Goal: Information Seeking & Learning: Check status

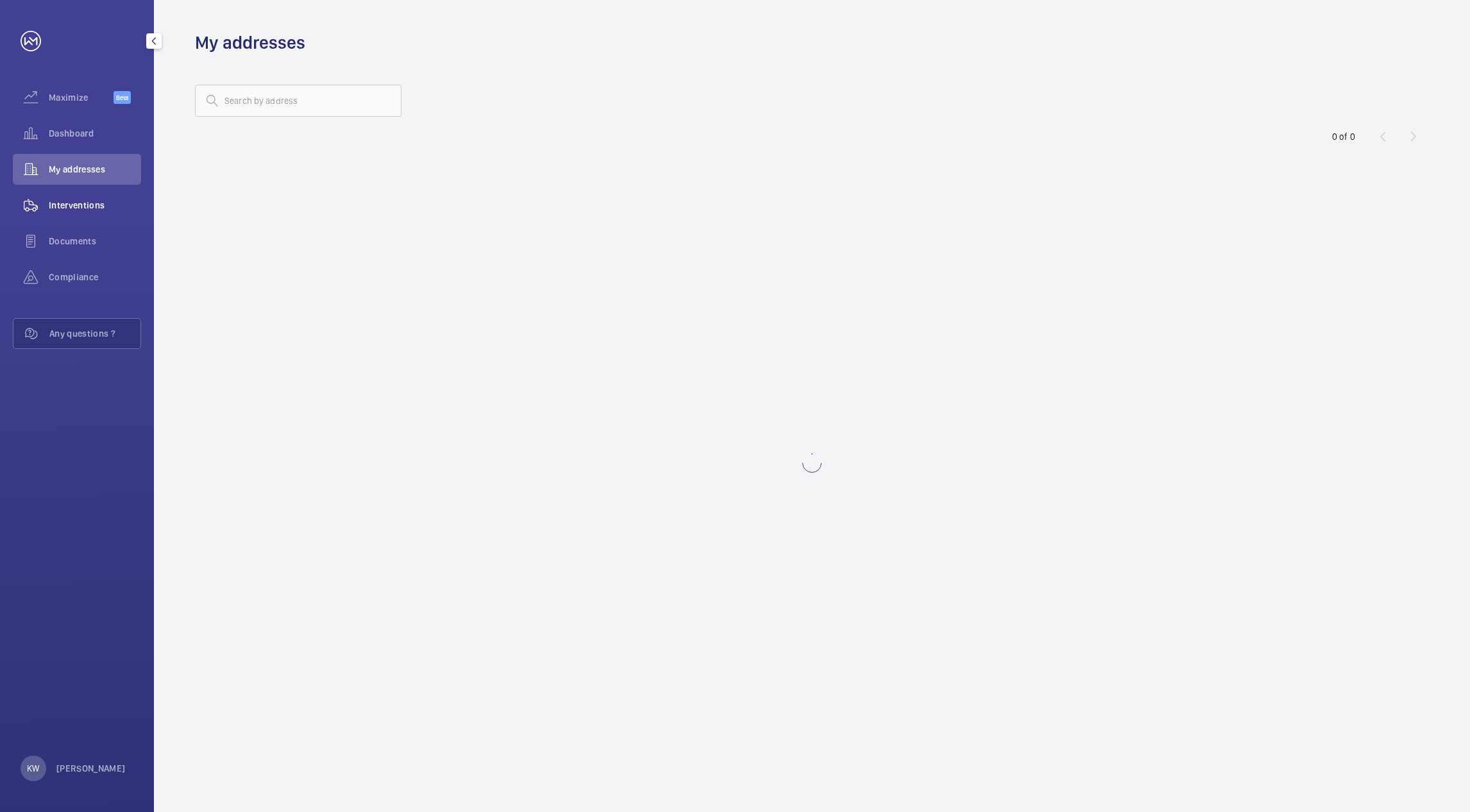
click at [104, 197] on div "Interventions" at bounding box center [77, 205] width 128 height 31
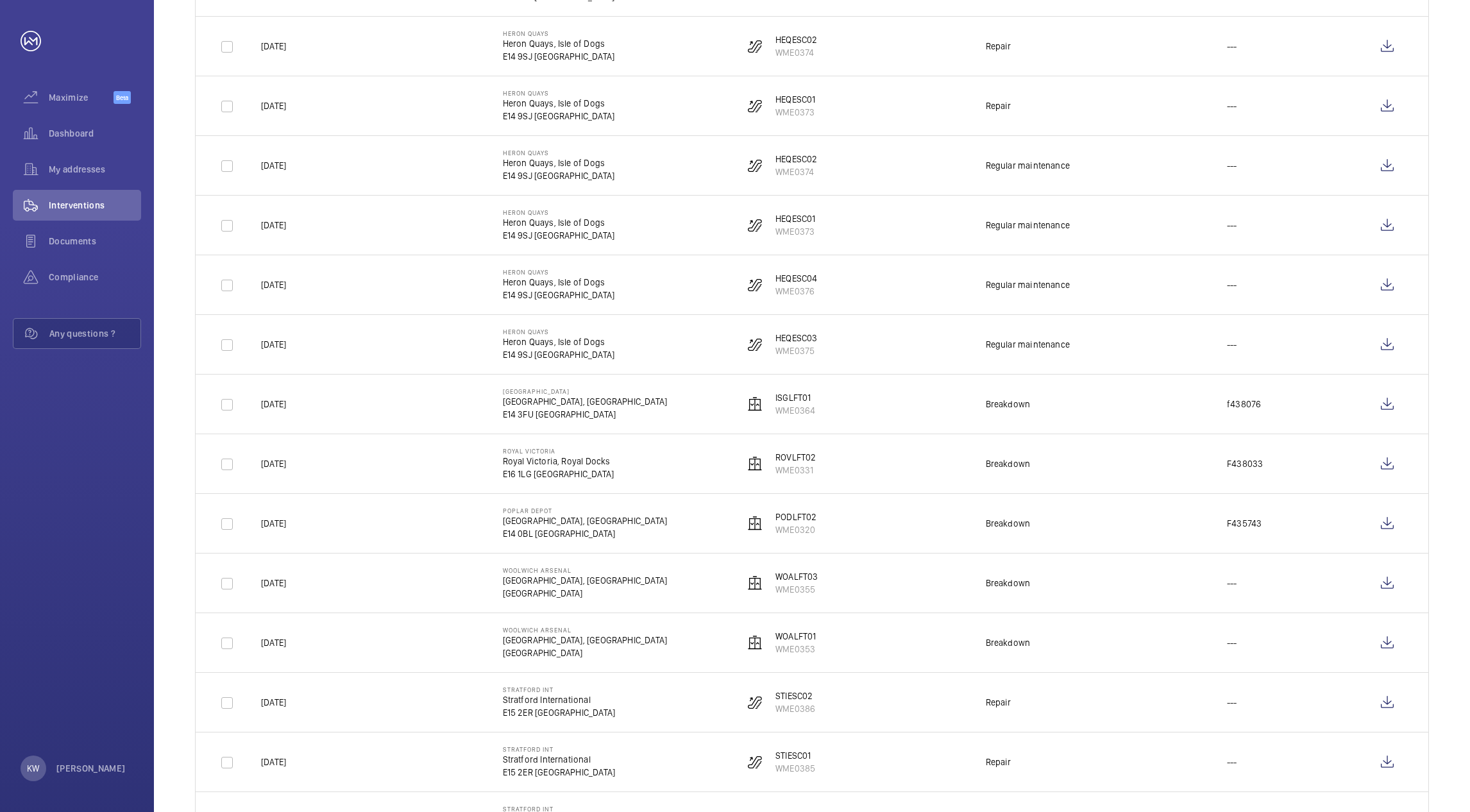
scroll to position [385, 0]
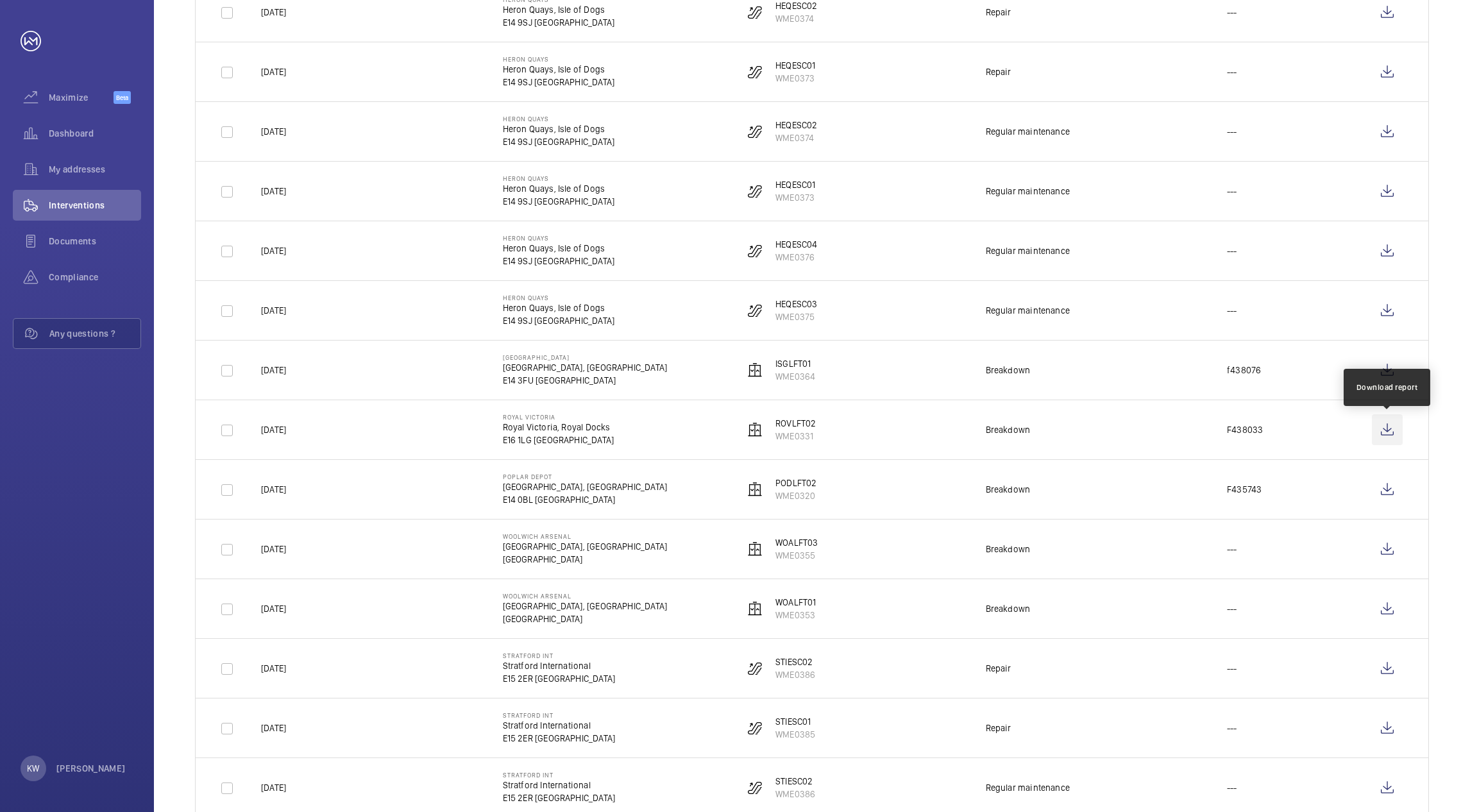
click at [1384, 431] on wm-front-icon-button at bounding box center [1387, 429] width 31 height 31
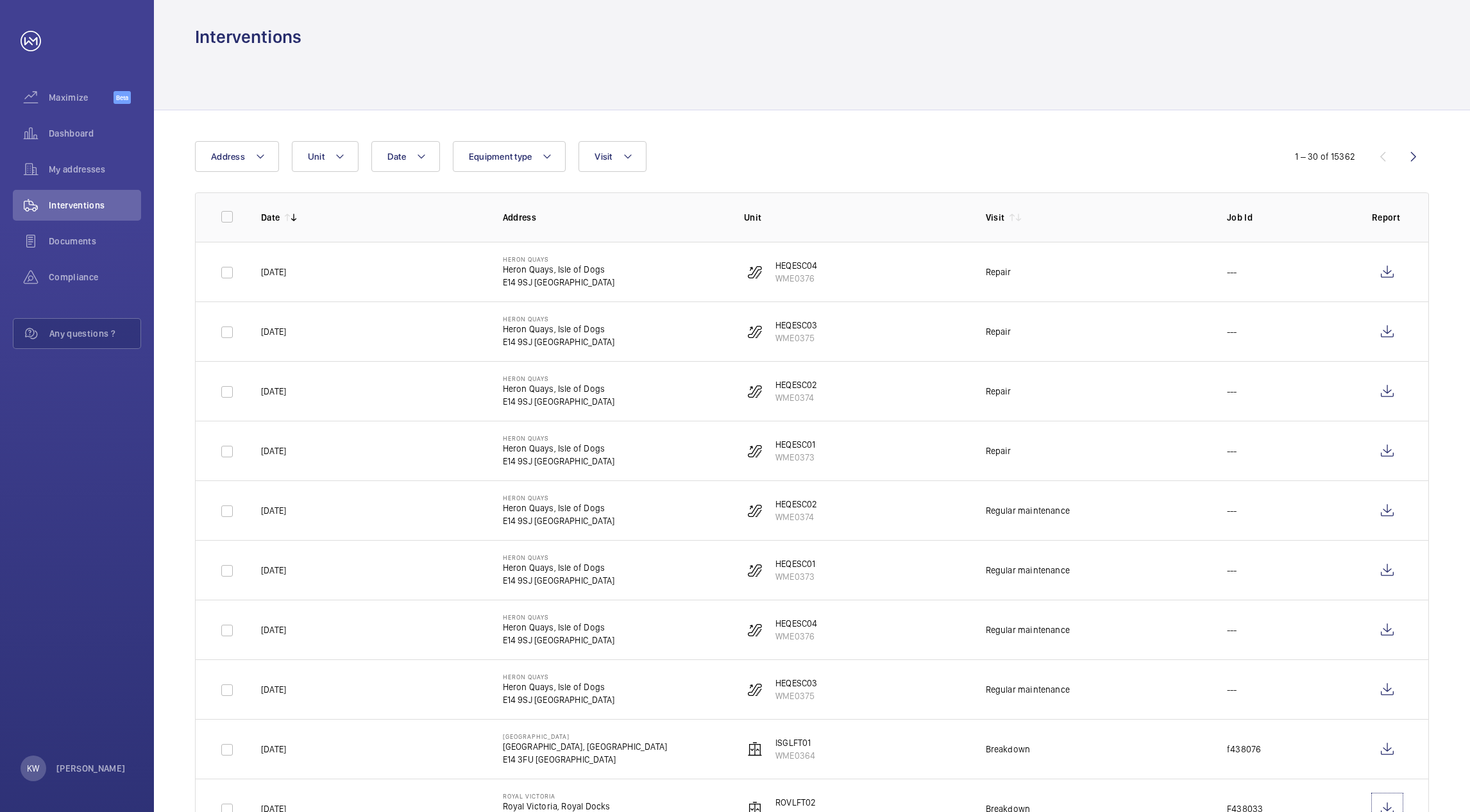
scroll to position [0, 0]
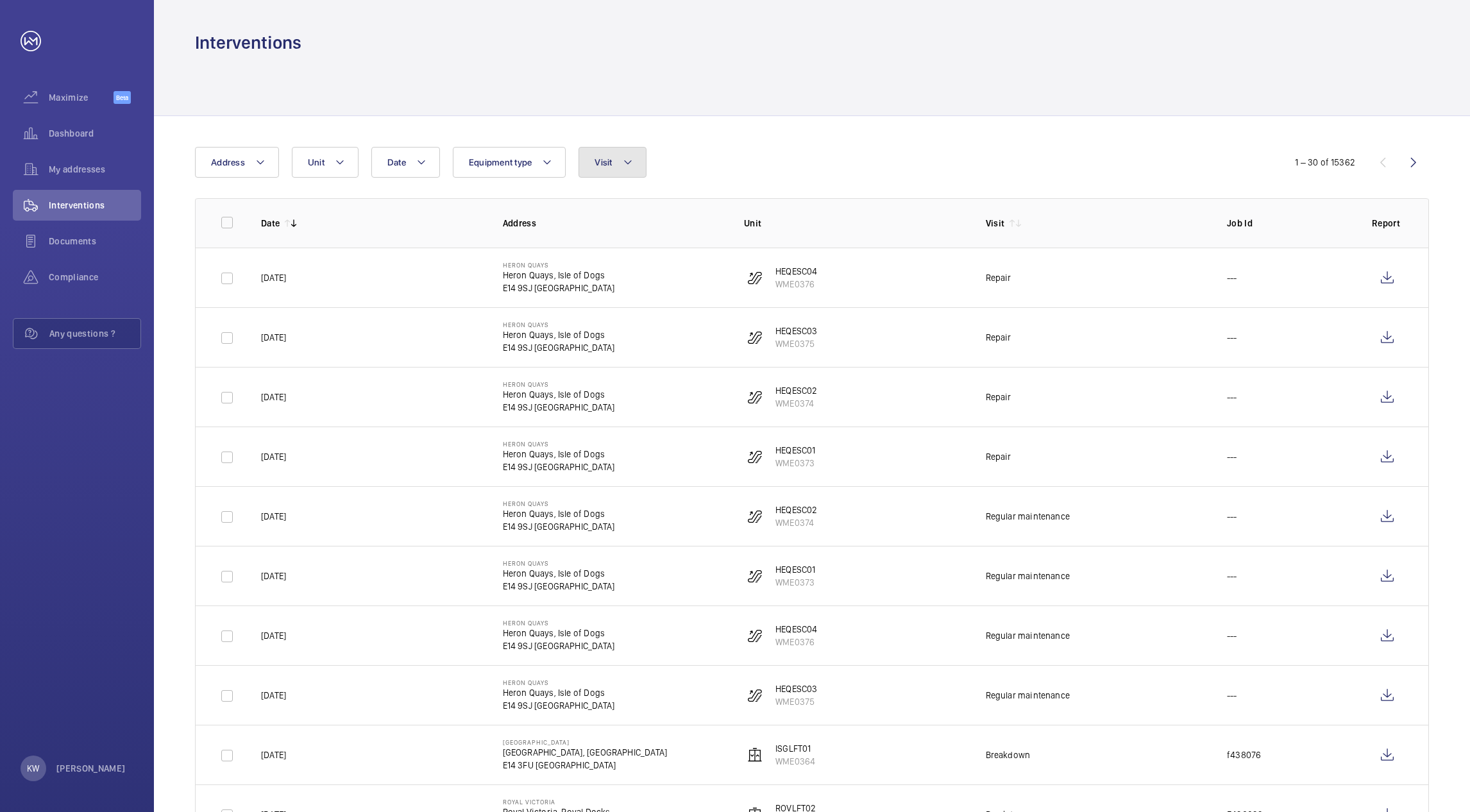
click at [631, 162] on mat-icon at bounding box center [627, 162] width 10 height 16
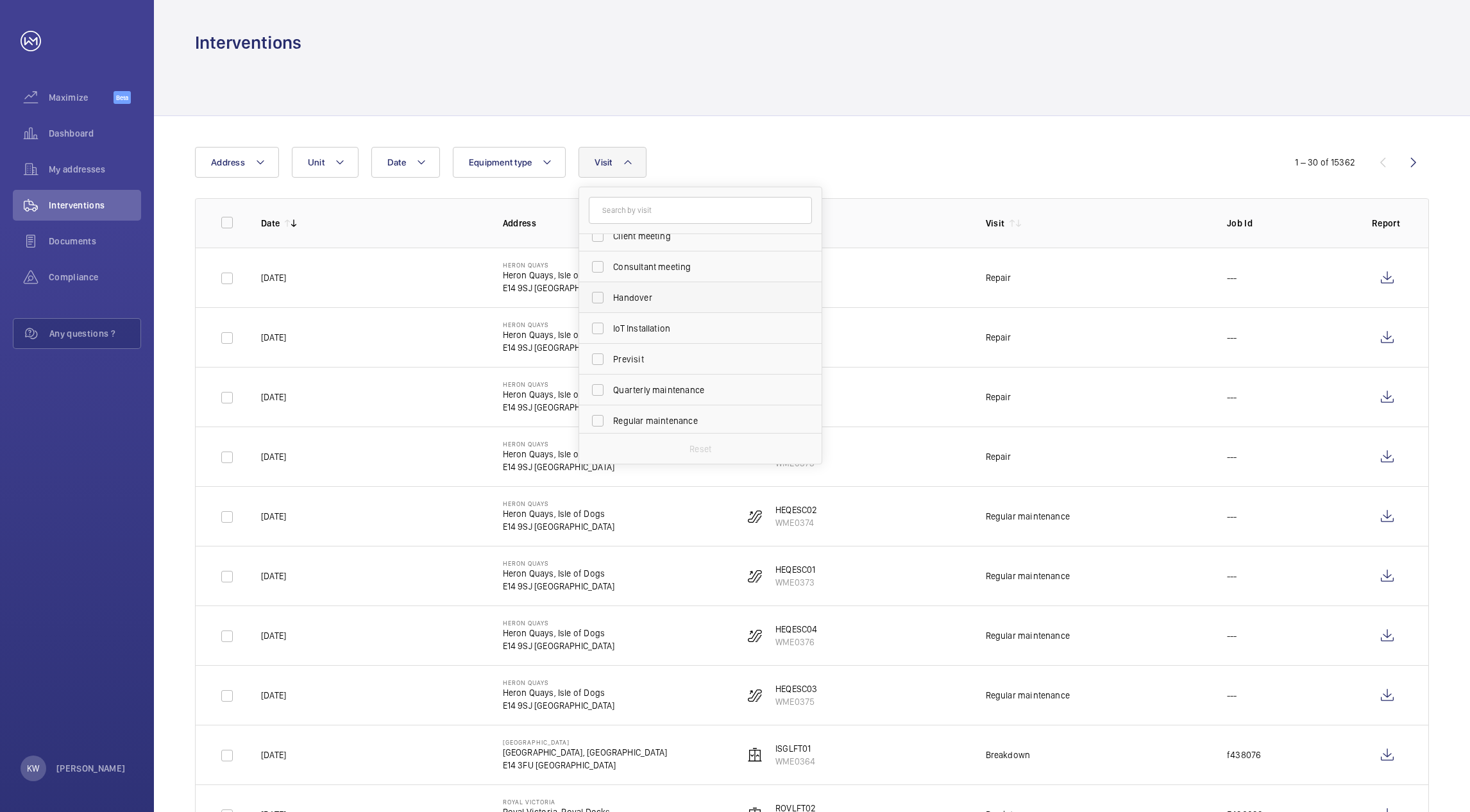
scroll to position [96, 0]
click at [625, 401] on span "Regular maintenance" at bounding box center [701, 399] width 176 height 13
click at [611, 401] on input "Regular maintenance" at bounding box center [598, 400] width 26 height 26
checkbox input "true"
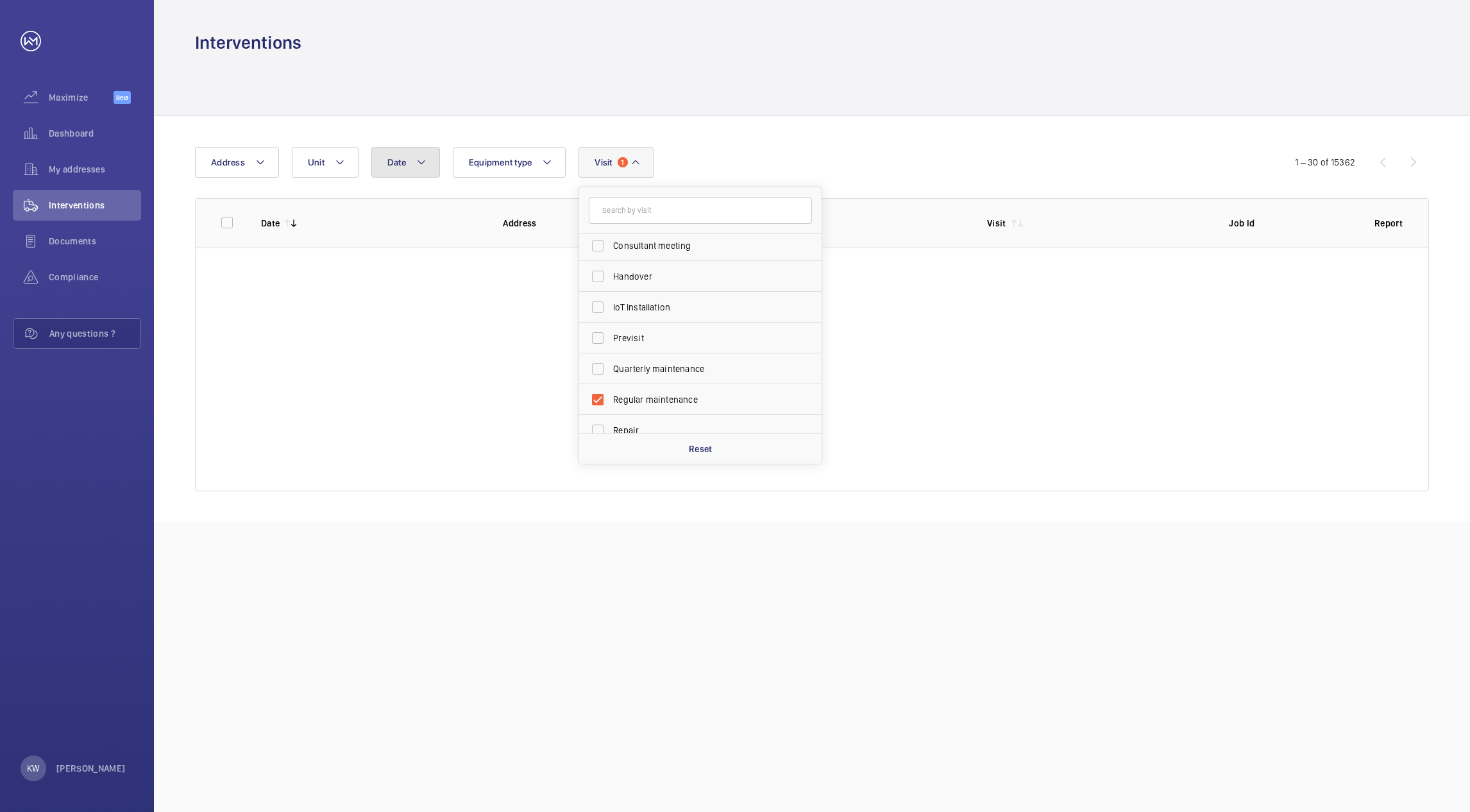
click at [410, 168] on button "Date" at bounding box center [405, 162] width 69 height 31
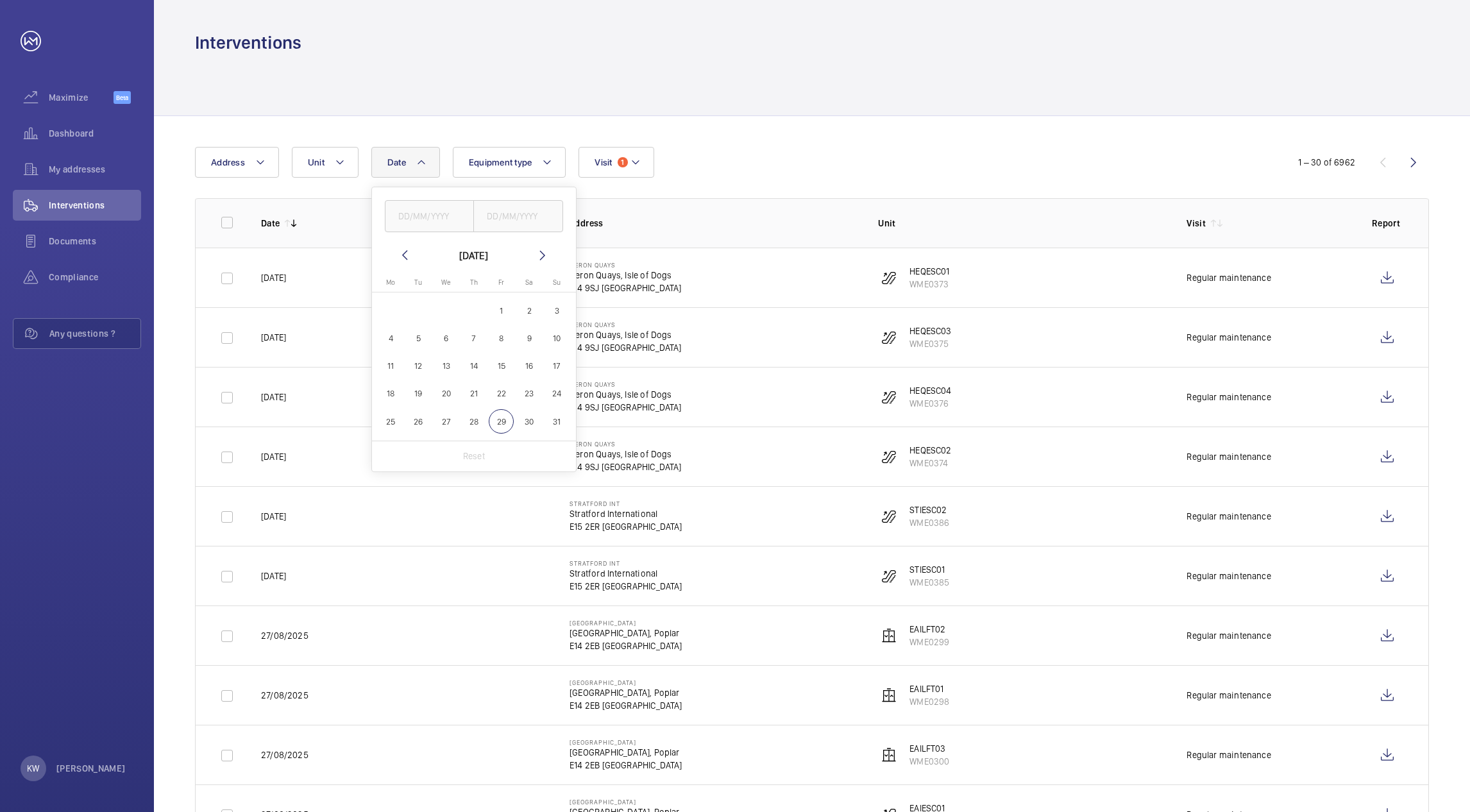
click at [552, 366] on span "17" at bounding box center [557, 366] width 25 height 25
type input "[DATE]"
click at [502, 424] on span "29" at bounding box center [501, 421] width 25 height 25
type input "[DATE]"
click at [768, 172] on div "Date 1 [DATE] [DATE] [DATE] [DATE] Mo [DATE] Tu [DATE] We [DATE] Th [DATE] Fr […" at bounding box center [735, 162] width 1080 height 31
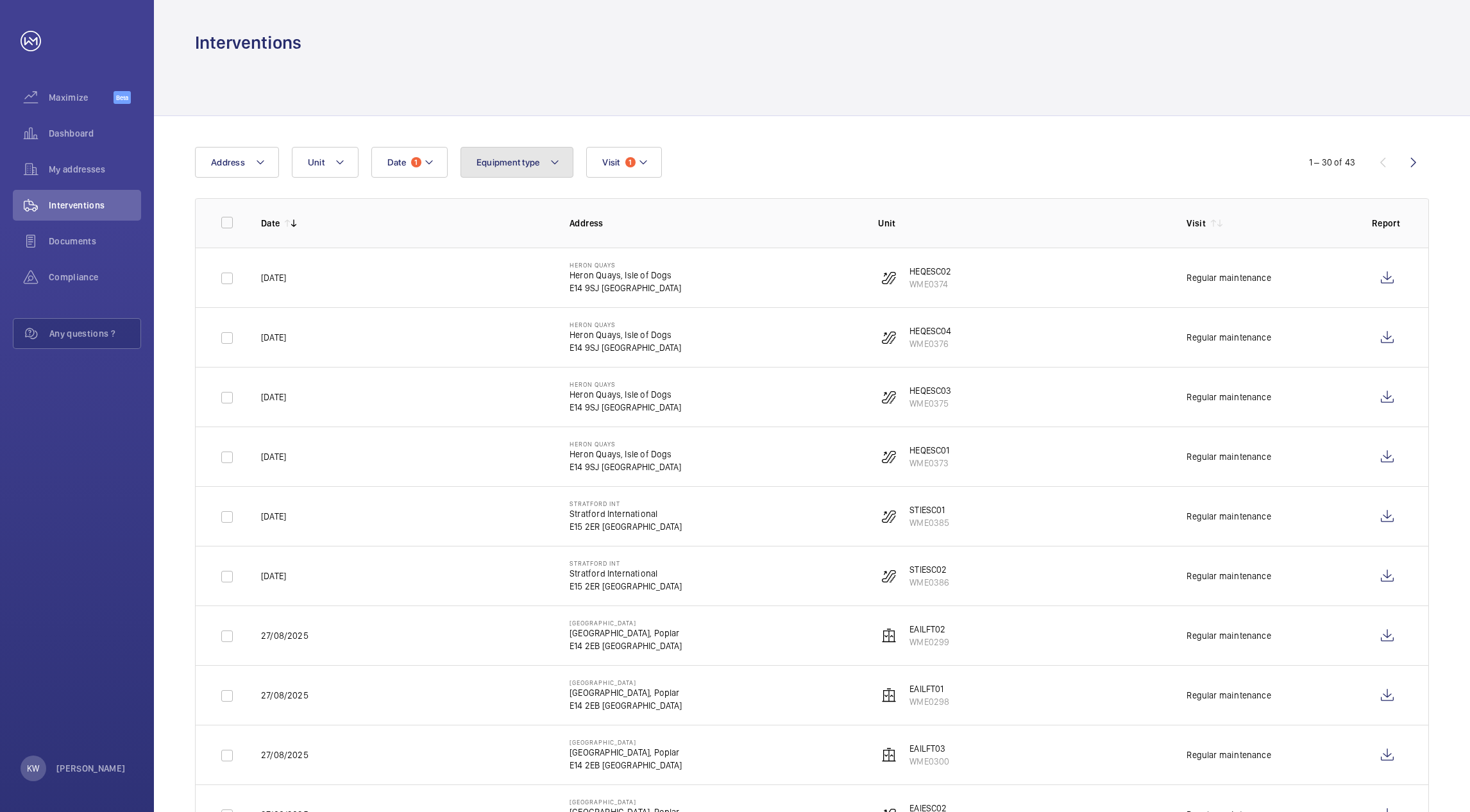
click at [543, 163] on button "Equipment type" at bounding box center [517, 162] width 113 height 31
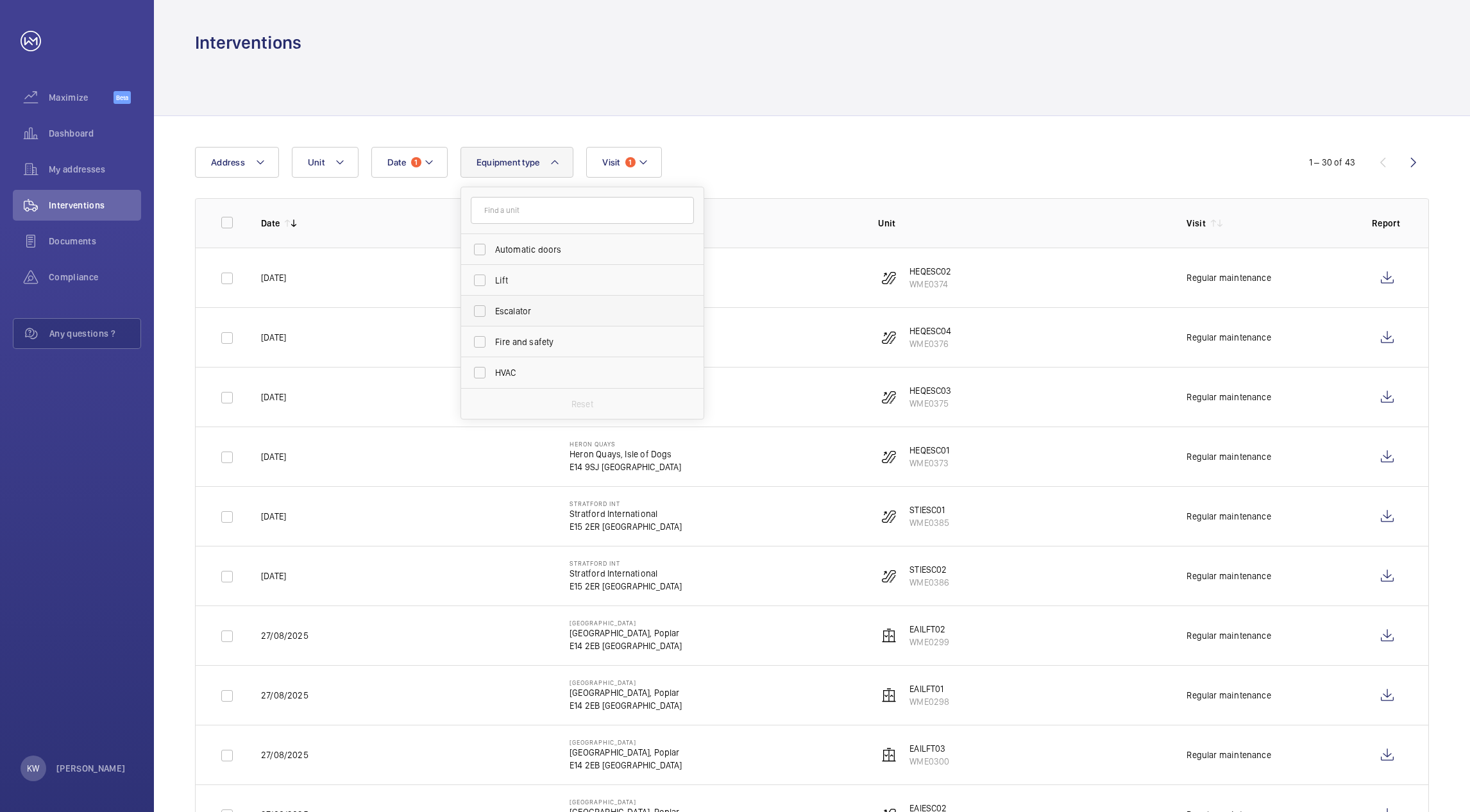
click at [483, 313] on label "Escalator" at bounding box center [573, 310] width 223 height 31
click at [483, 313] on input "Escalator" at bounding box center [480, 311] width 26 height 26
checkbox input "true"
click at [838, 137] on div "Date 1 Address Unit Equipment type 1 Automatic doors Lift Escalator Fire and sa…" at bounding box center [812, 495] width 1316 height 759
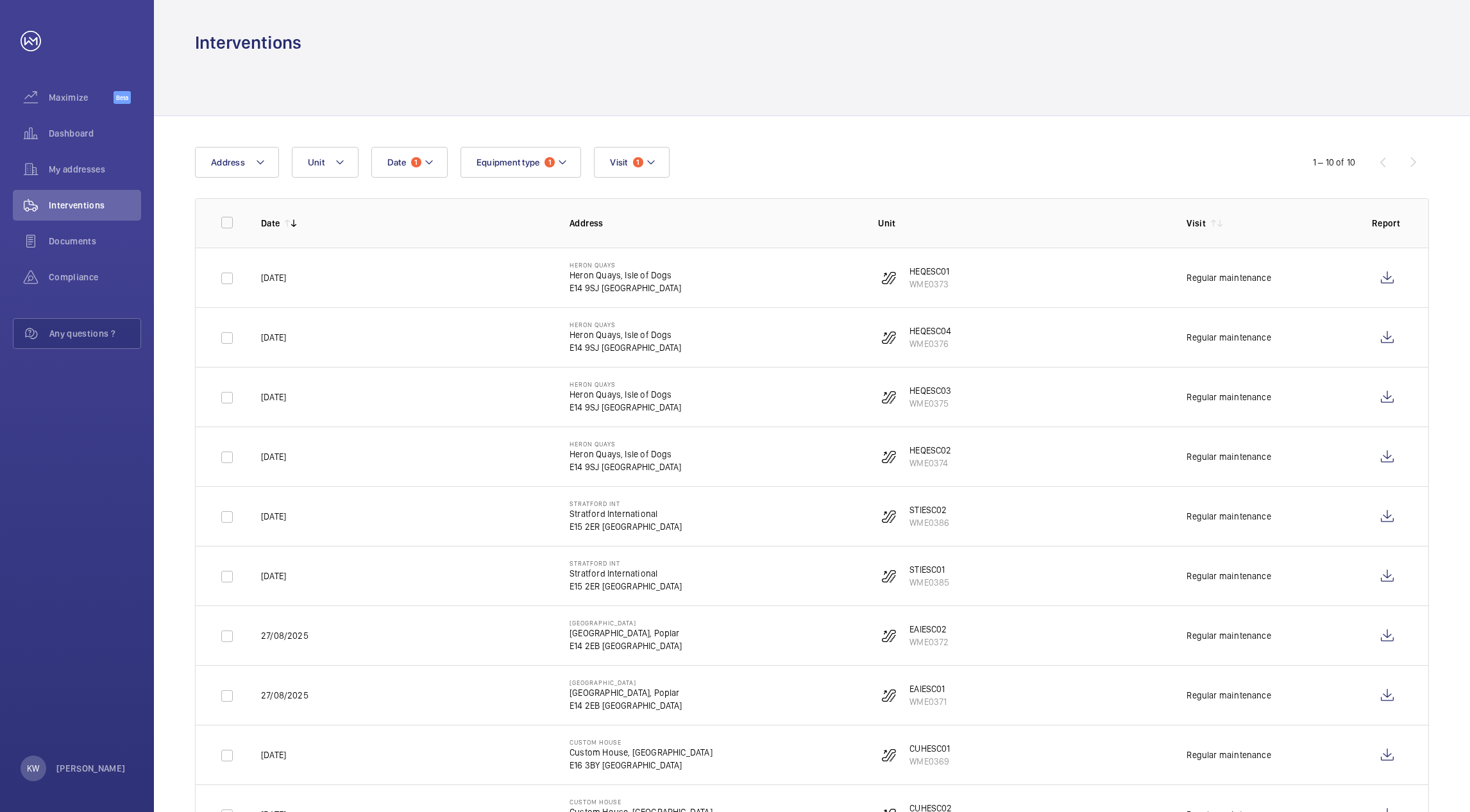
scroll to position [64, 0]
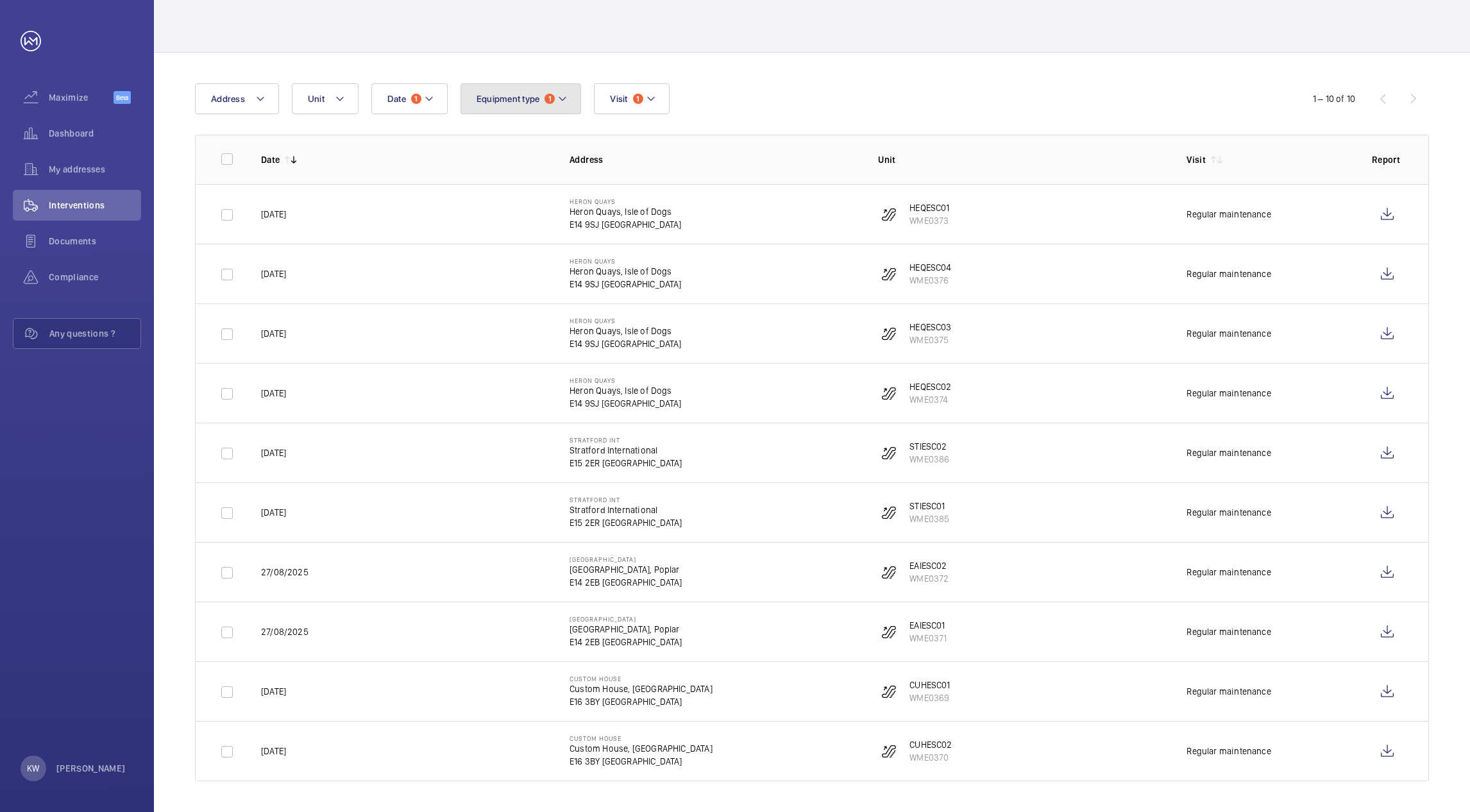
click at [513, 104] on button "Equipment type 1" at bounding box center [521, 98] width 121 height 31
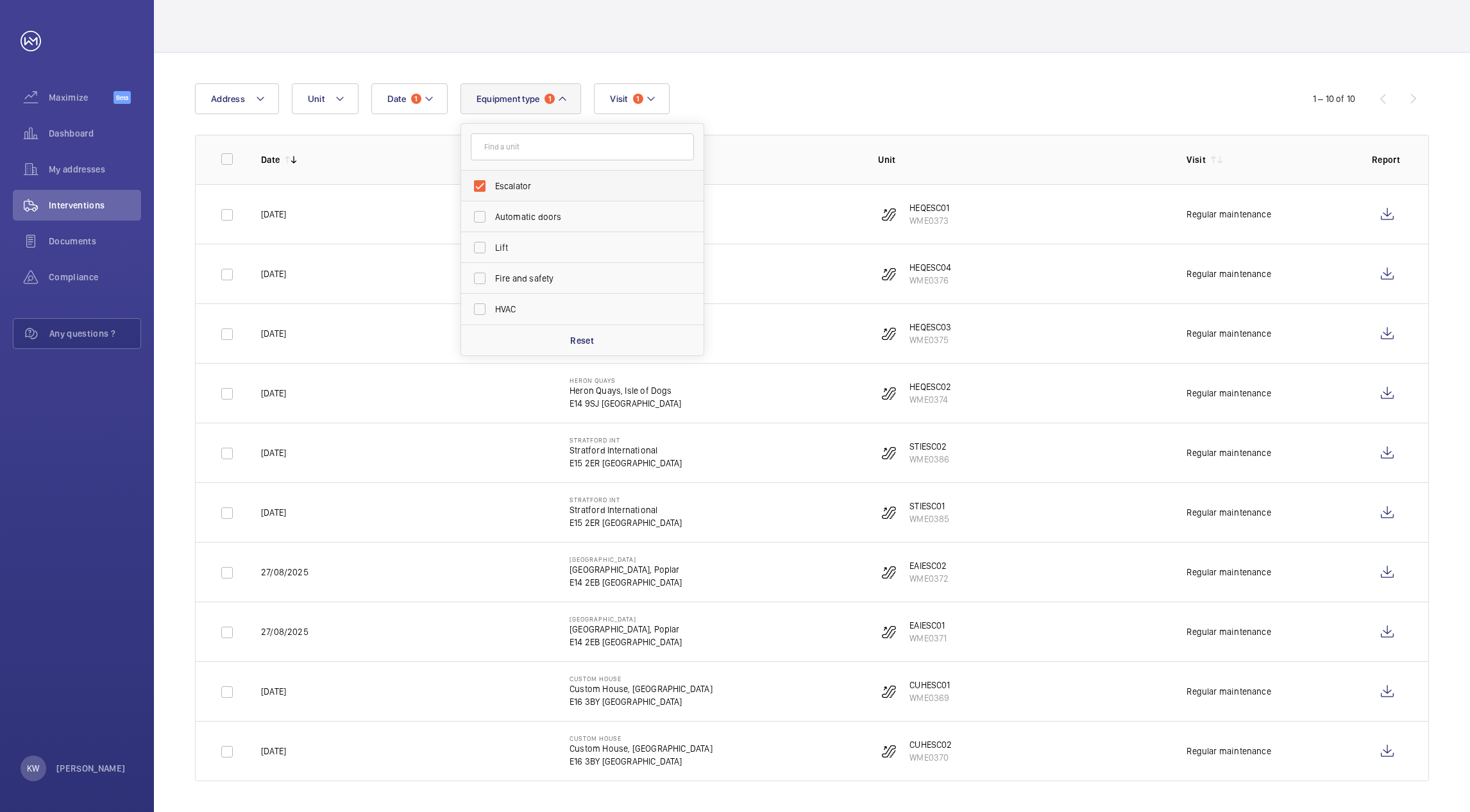
click at [492, 186] on label "Escalator" at bounding box center [573, 186] width 223 height 31
click at [492, 186] on input "Escalator" at bounding box center [480, 186] width 26 height 26
checkbox input "false"
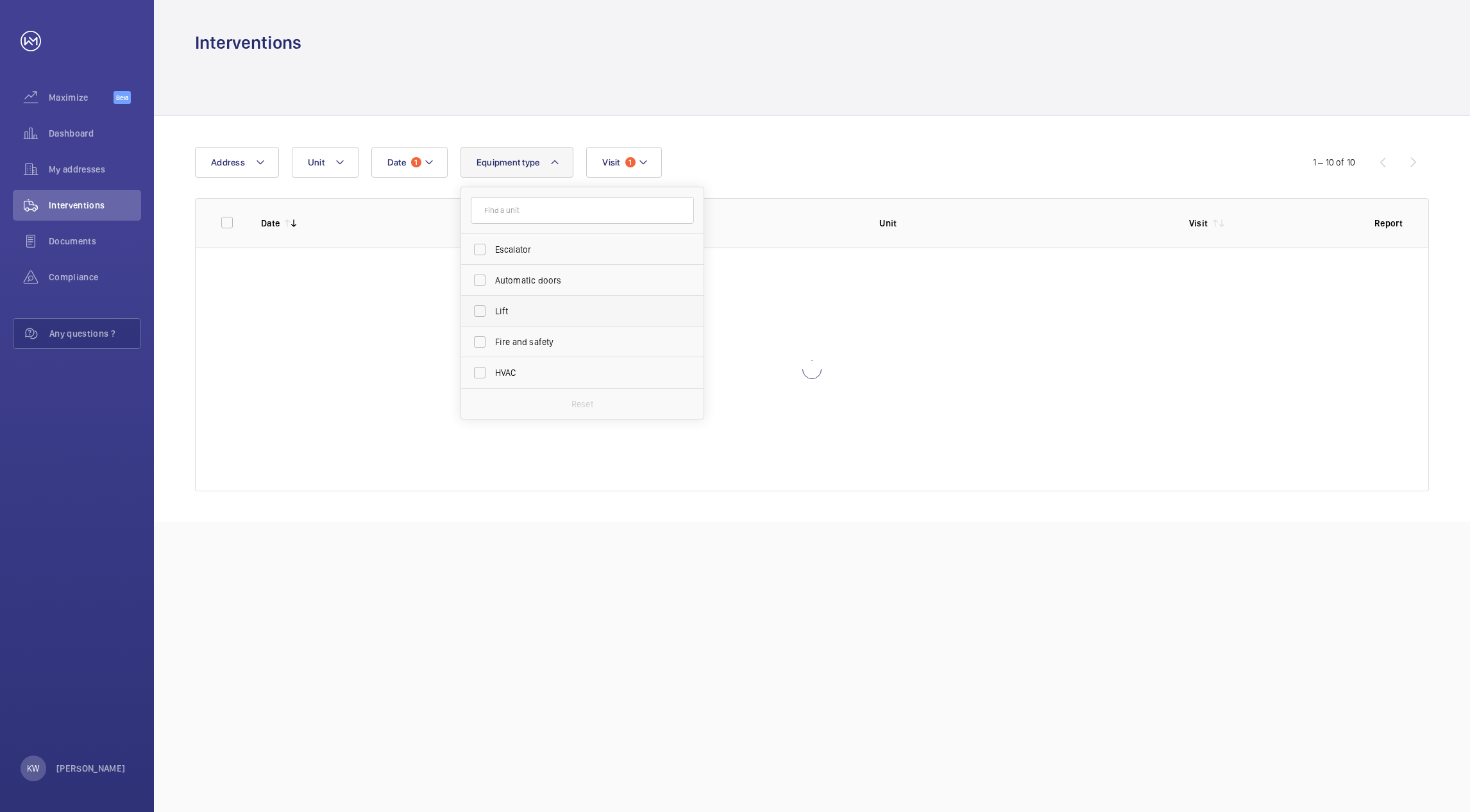
click at [480, 307] on label "Lift" at bounding box center [573, 310] width 223 height 31
click at [480, 307] on input "Lift" at bounding box center [480, 311] width 26 height 26
checkbox input "true"
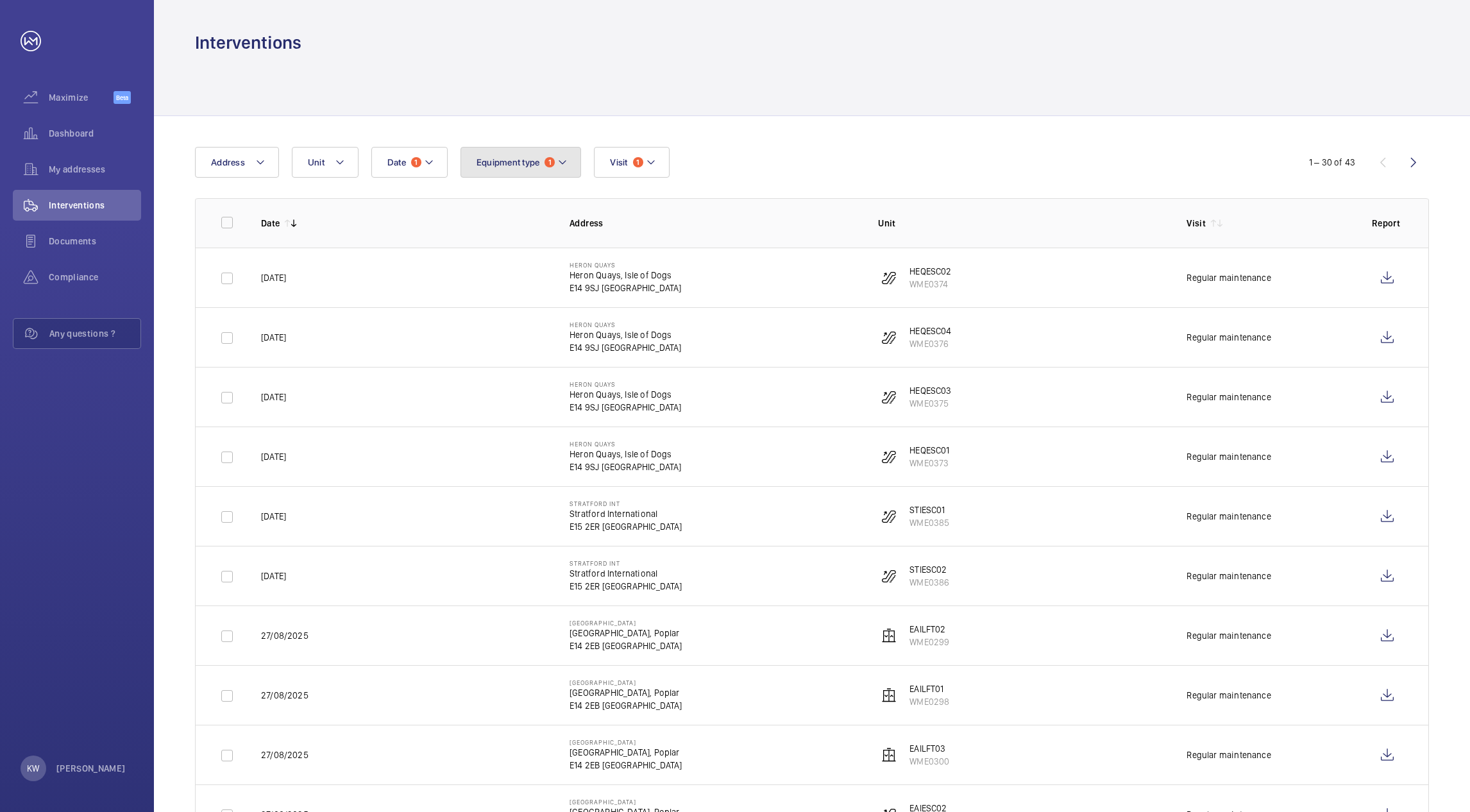
click at [560, 168] on mat-icon at bounding box center [562, 162] width 10 height 16
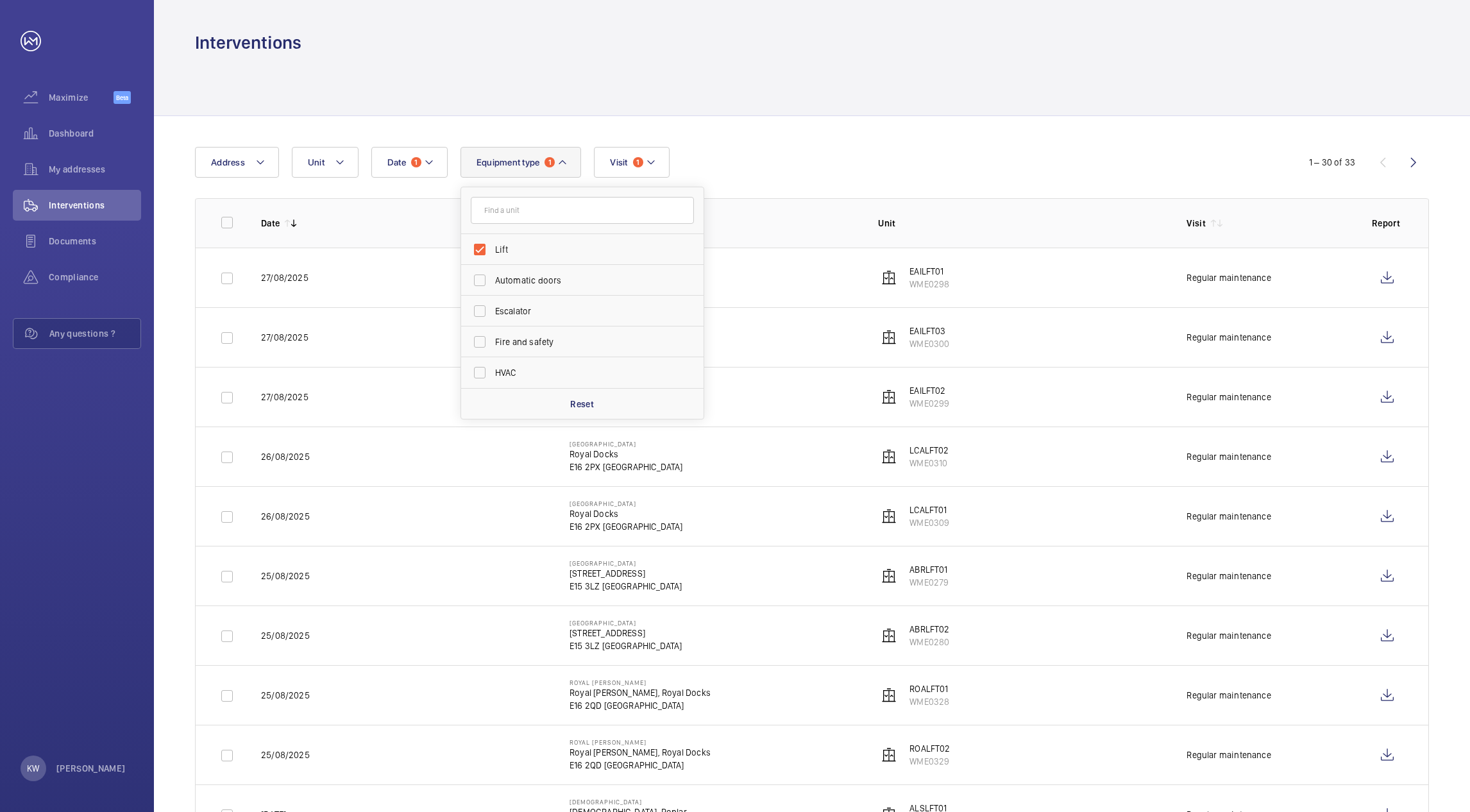
click at [853, 162] on div "Date 1 Address Unit Equipment type 1 Lift Automatic doors Escalator Fire and sa…" at bounding box center [735, 162] width 1080 height 31
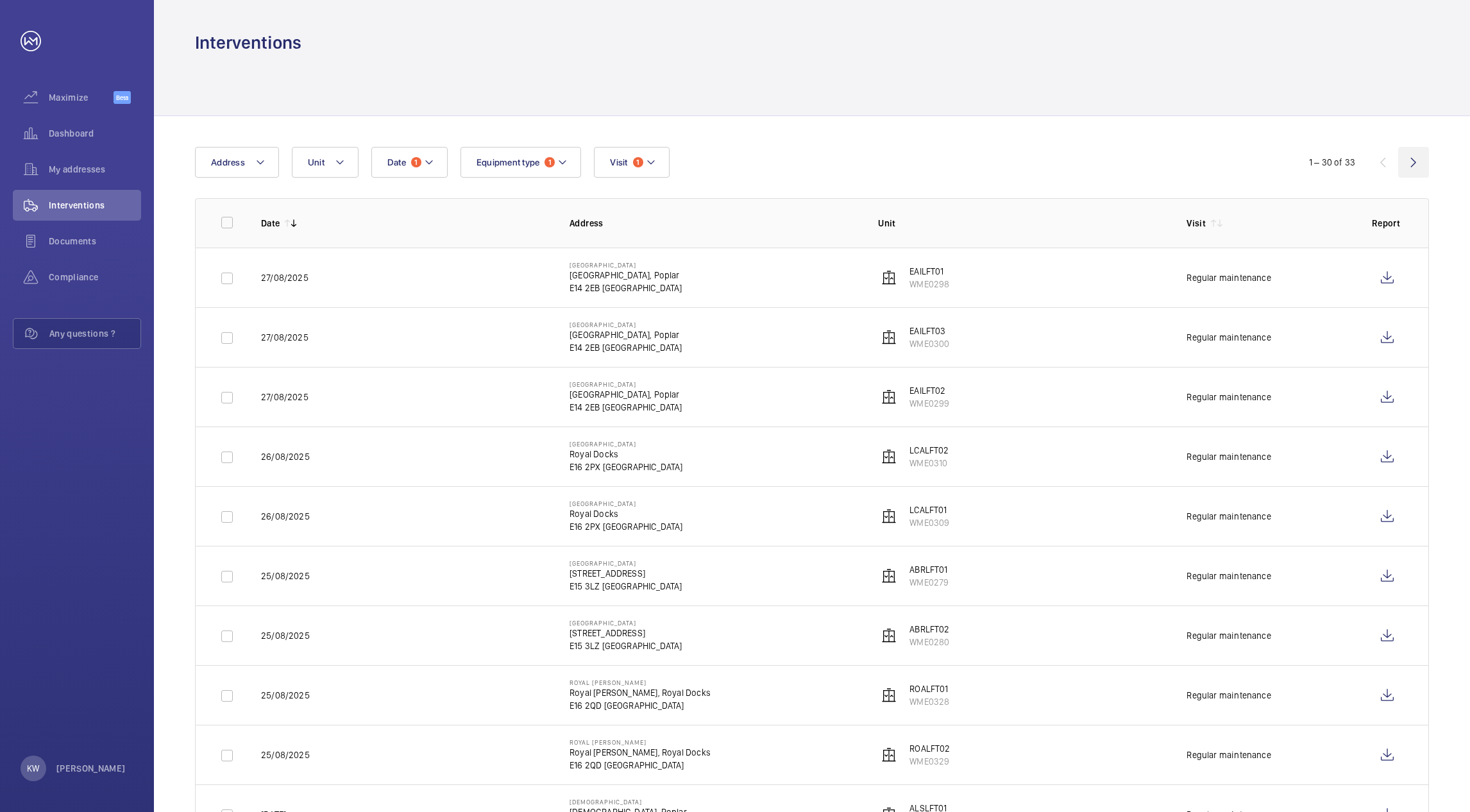
click at [1407, 163] on wm-front-icon-button at bounding box center [1413, 162] width 31 height 31
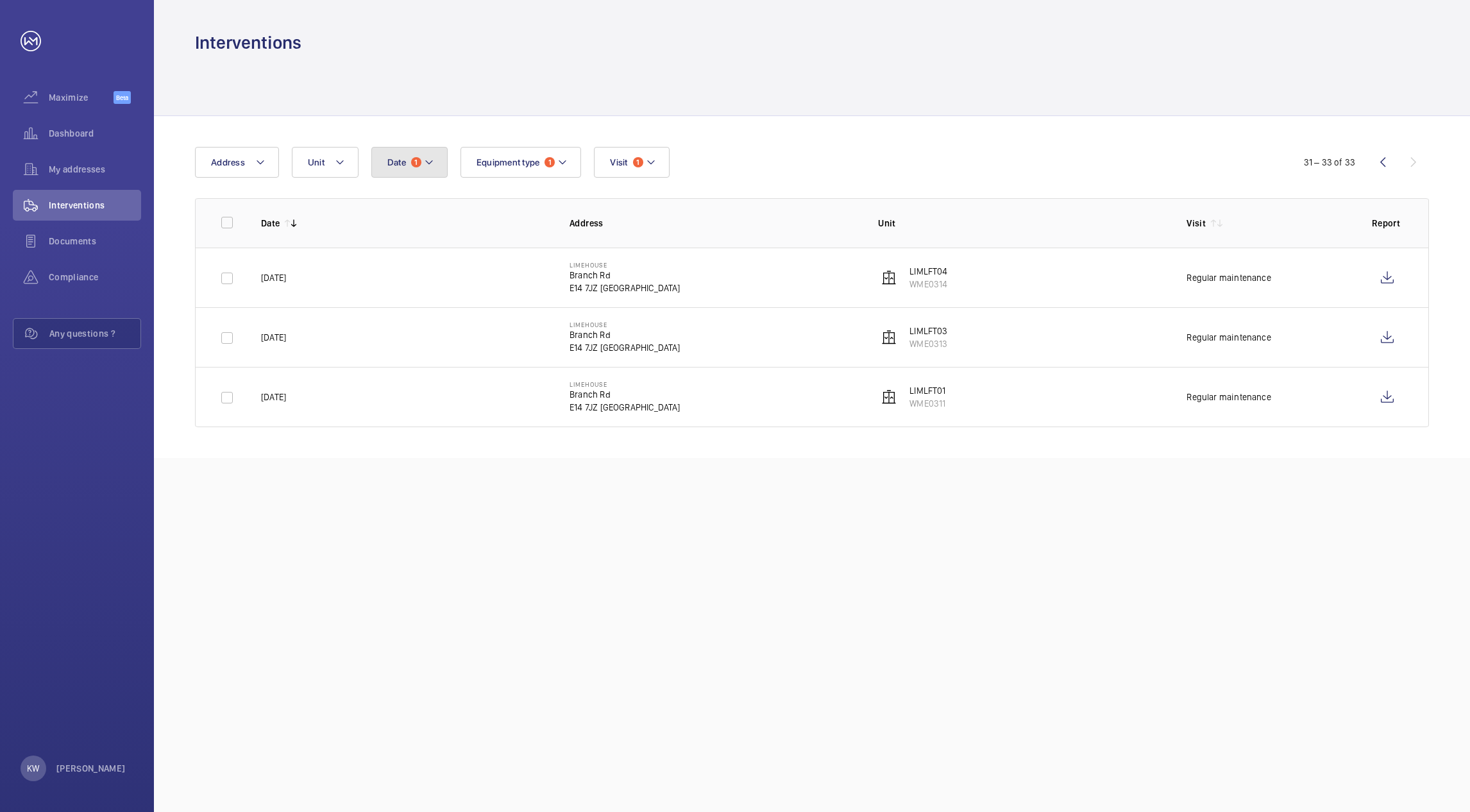
click at [416, 171] on button "Date 1" at bounding box center [409, 162] width 76 height 31
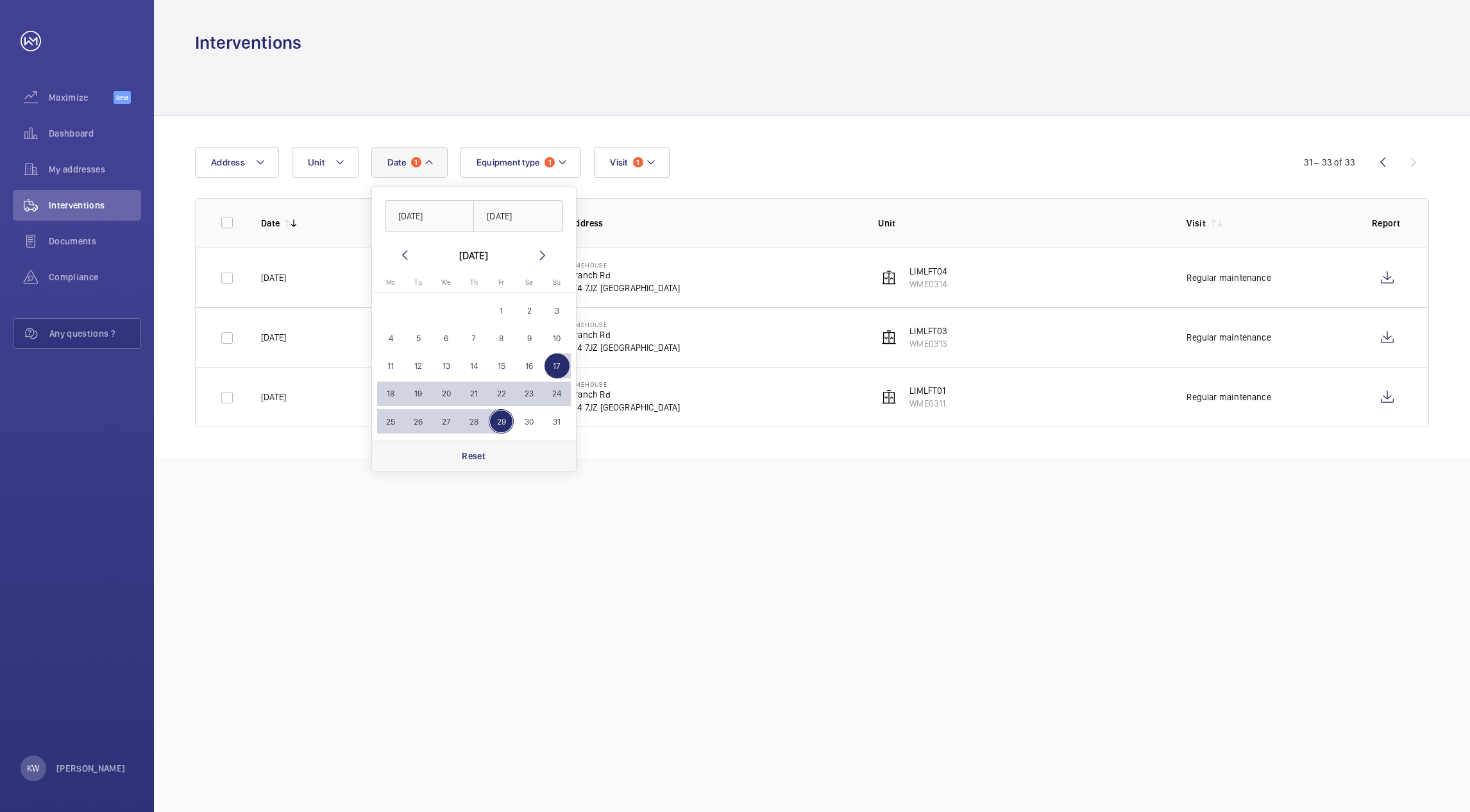
click at [474, 459] on p "Reset" at bounding box center [474, 456] width 24 height 13
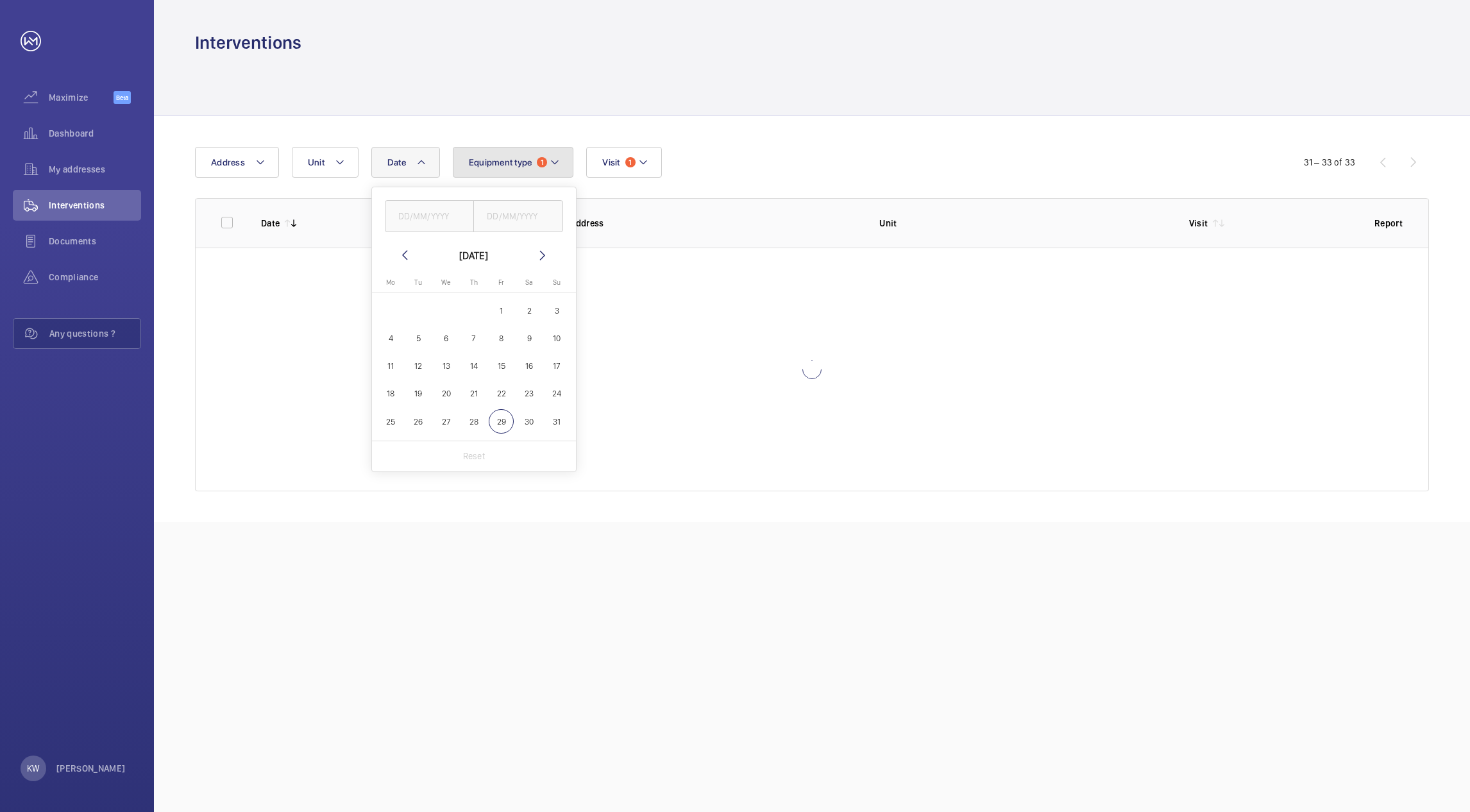
click at [532, 161] on button "Equipment type 1" at bounding box center [513, 162] width 121 height 31
click at [577, 409] on p "Reset" at bounding box center [574, 404] width 24 height 13
checkbox input "false"
click at [633, 168] on mat-icon at bounding box center [635, 162] width 10 height 16
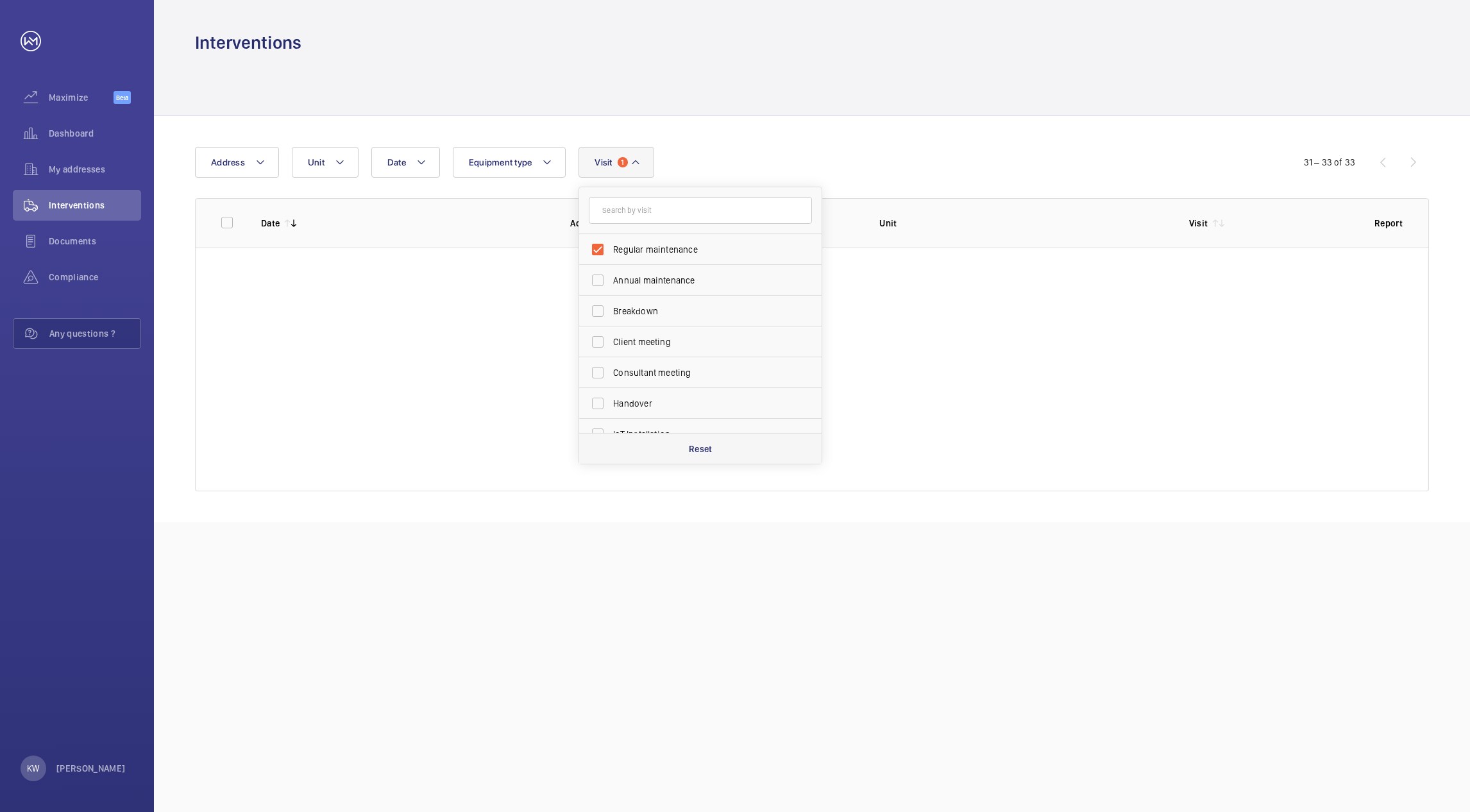
click at [694, 452] on p "Reset" at bounding box center [700, 448] width 24 height 13
checkbox input "false"
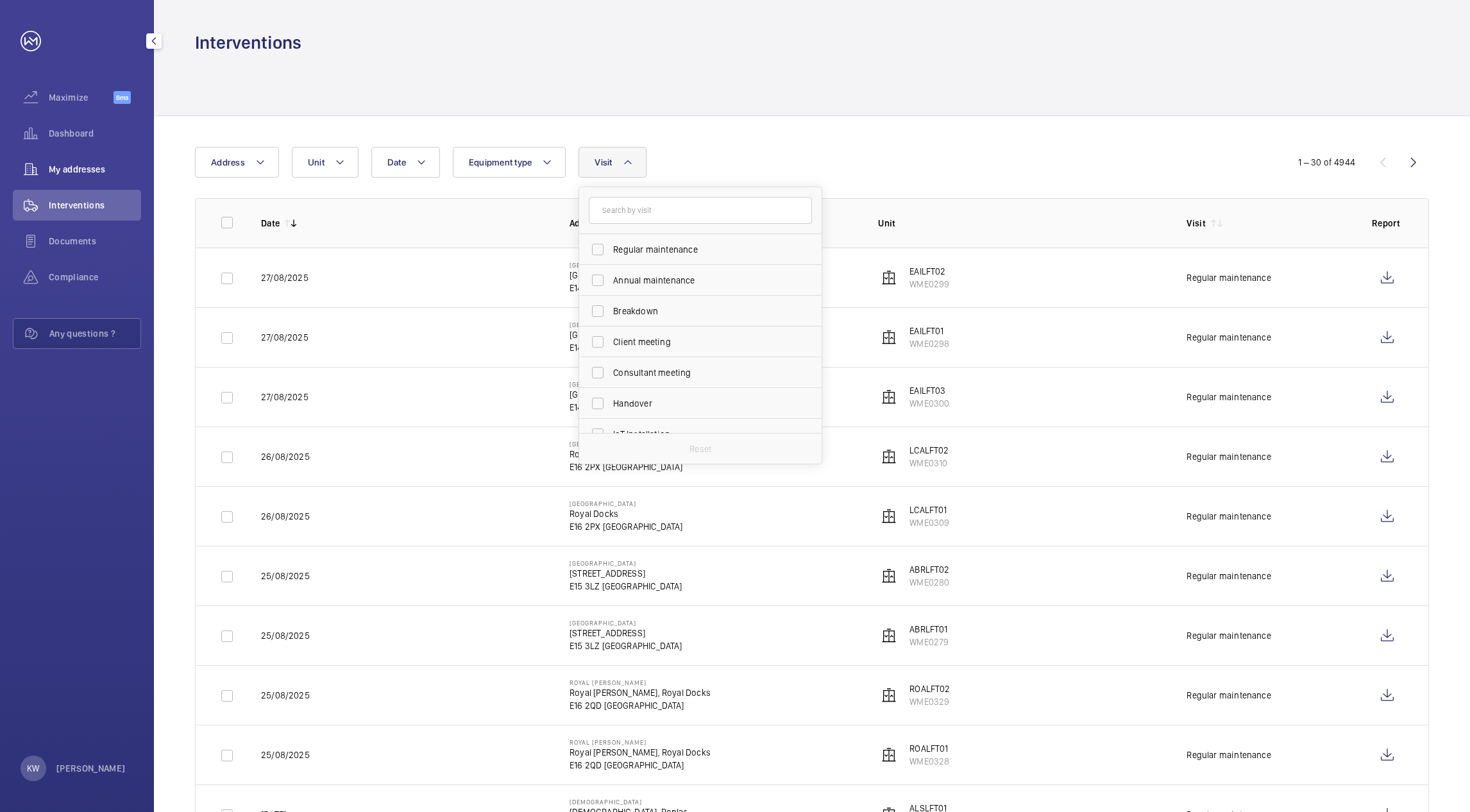
click at [78, 165] on span "My addresses" at bounding box center [94, 169] width 92 height 13
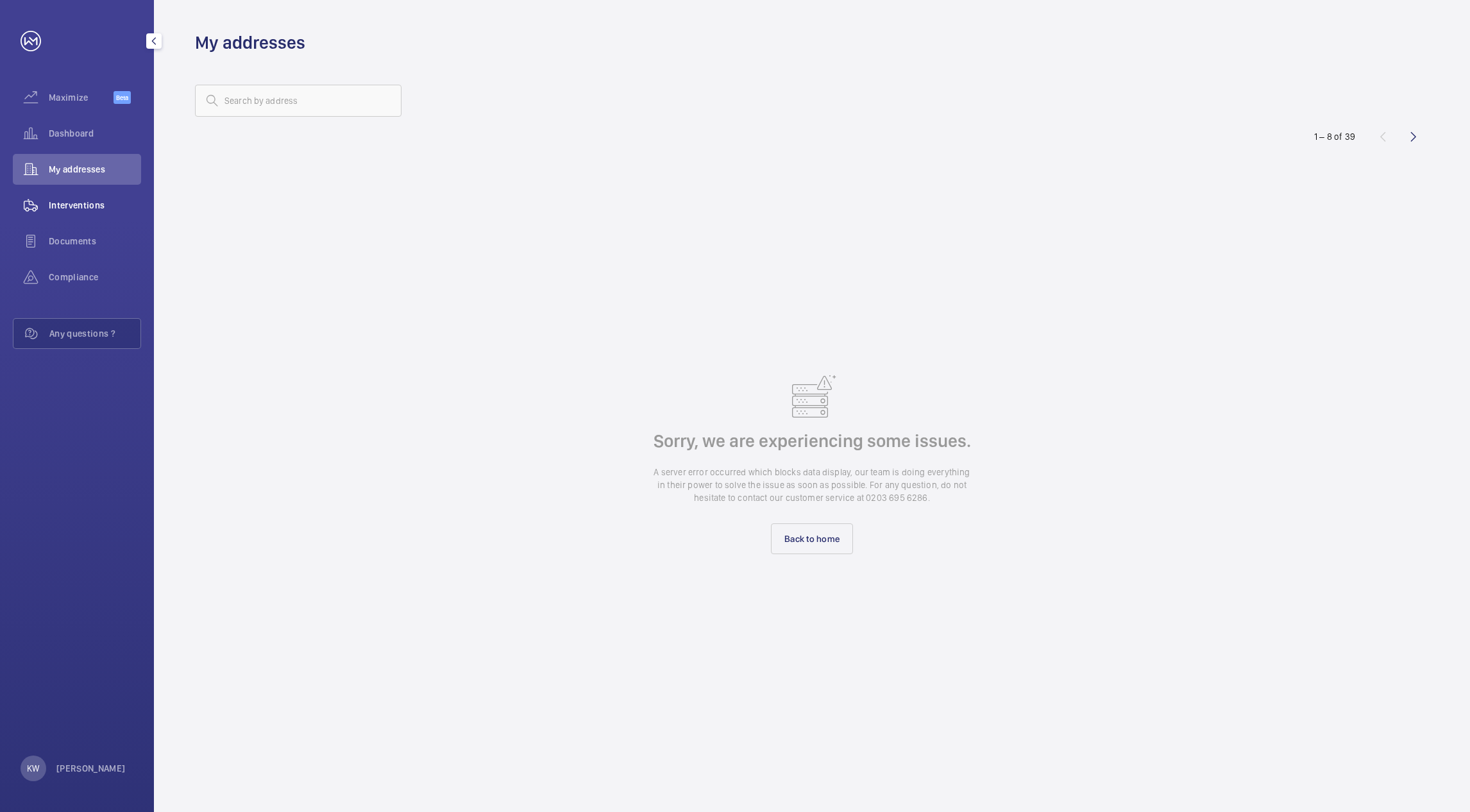
click at [72, 201] on span "Interventions" at bounding box center [94, 205] width 92 height 13
